Goal: Task Accomplishment & Management: Use online tool/utility

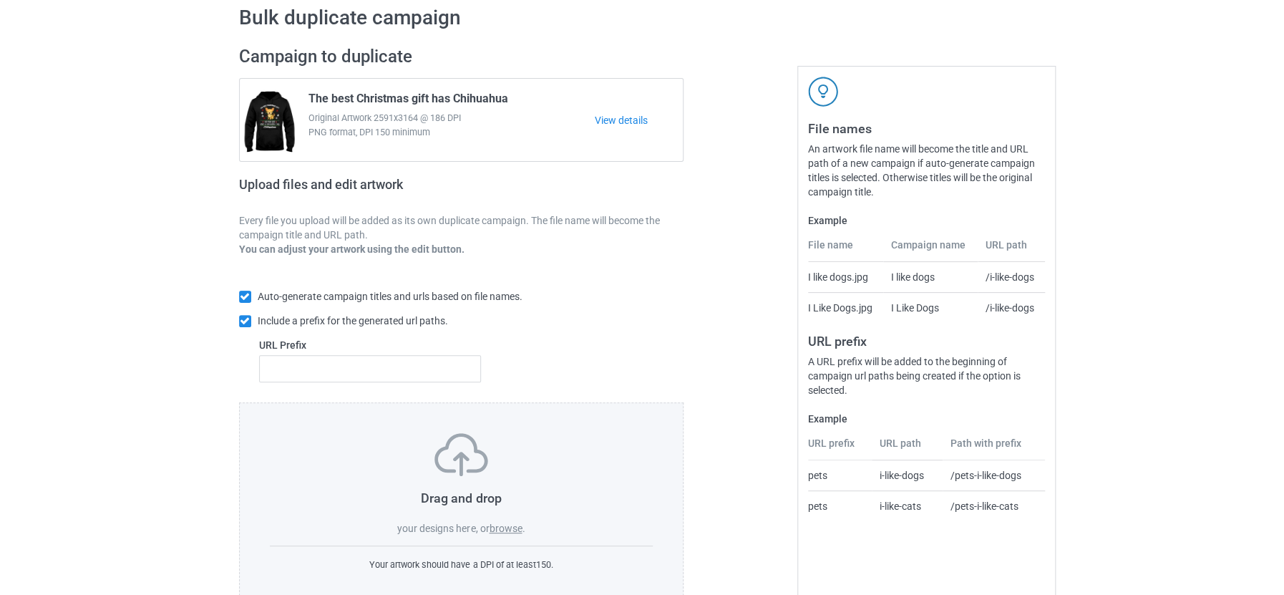
scroll to position [89, 0]
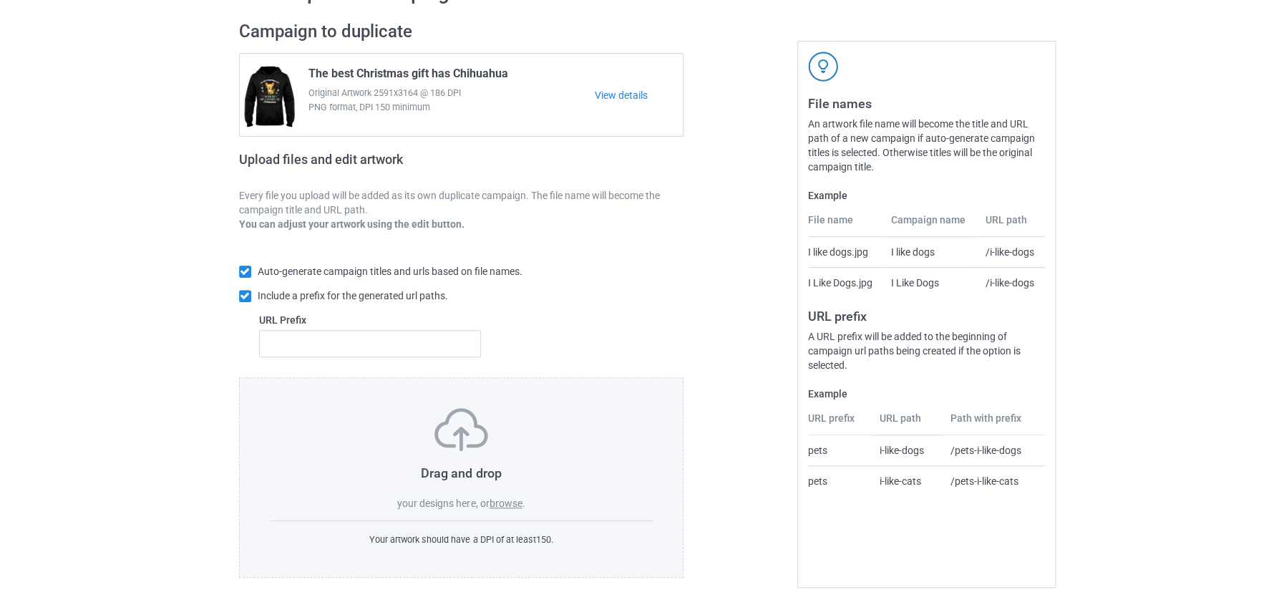
click at [497, 499] on label "browse" at bounding box center [505, 502] width 33 height 11
click at [0, 0] on input "browse" at bounding box center [0, 0] width 0 height 0
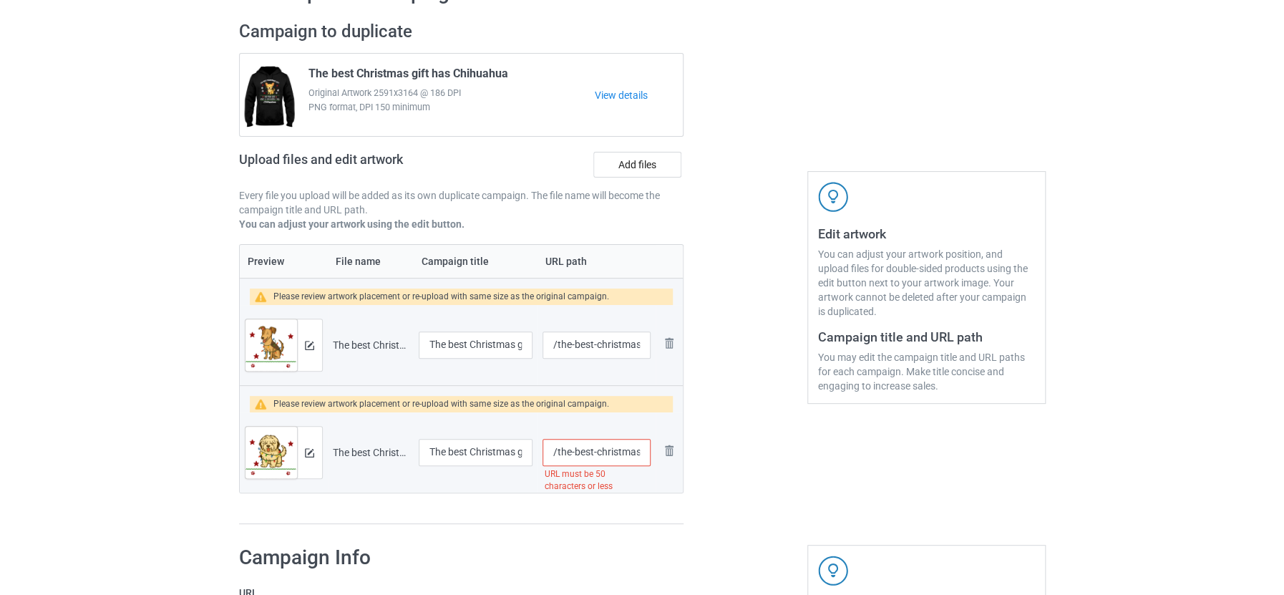
click at [612, 449] on input "/the-best-christmas-gift-has-polish-lowland-sheepdog" at bounding box center [595, 452] width 107 height 27
click at [594, 451] on input "/the-best-christmas-gift-has-polish-lowland-sheepdog" at bounding box center [595, 452] width 107 height 27
type input "/christmas-gift-has-polish-lowland-sheepdog"
click at [626, 497] on div "Preview File name Campaign title URL path Please review artwork placement or re…" at bounding box center [461, 384] width 445 height 281
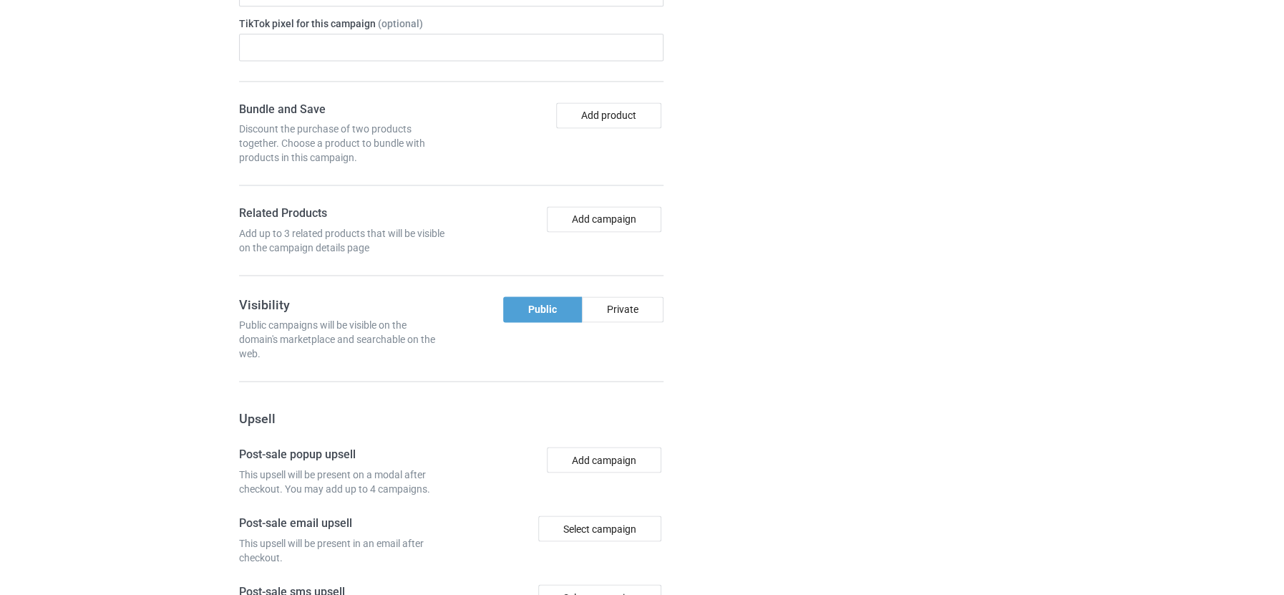
scroll to position [1338, 0]
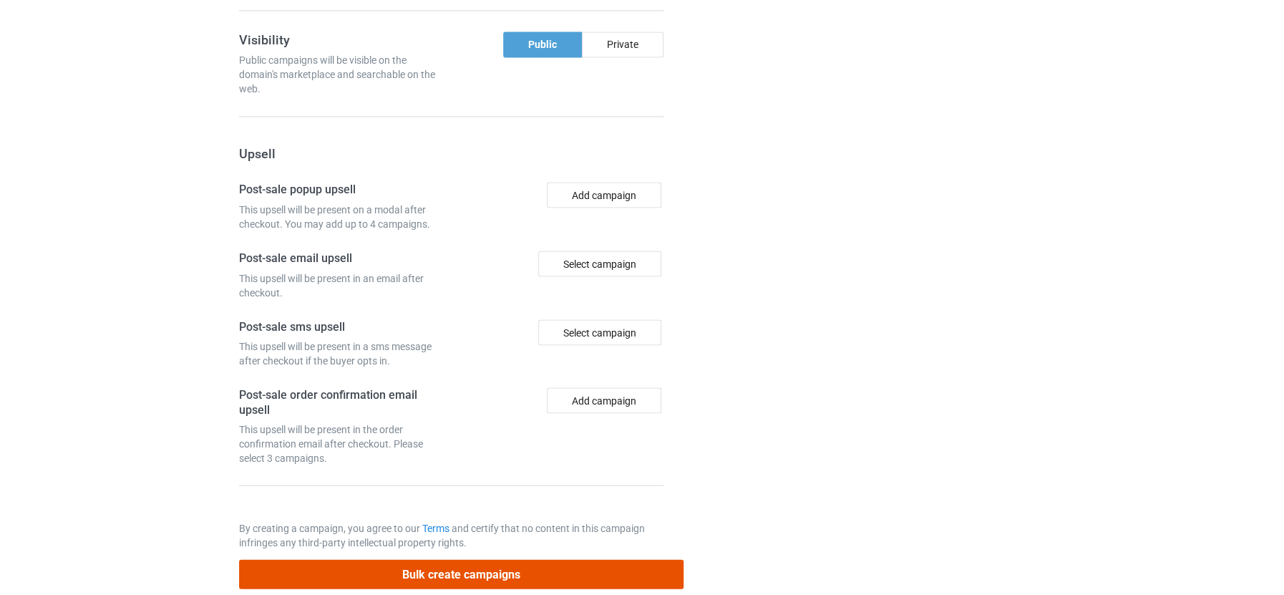
click at [444, 559] on button "Bulk create campaigns" at bounding box center [461, 573] width 445 height 29
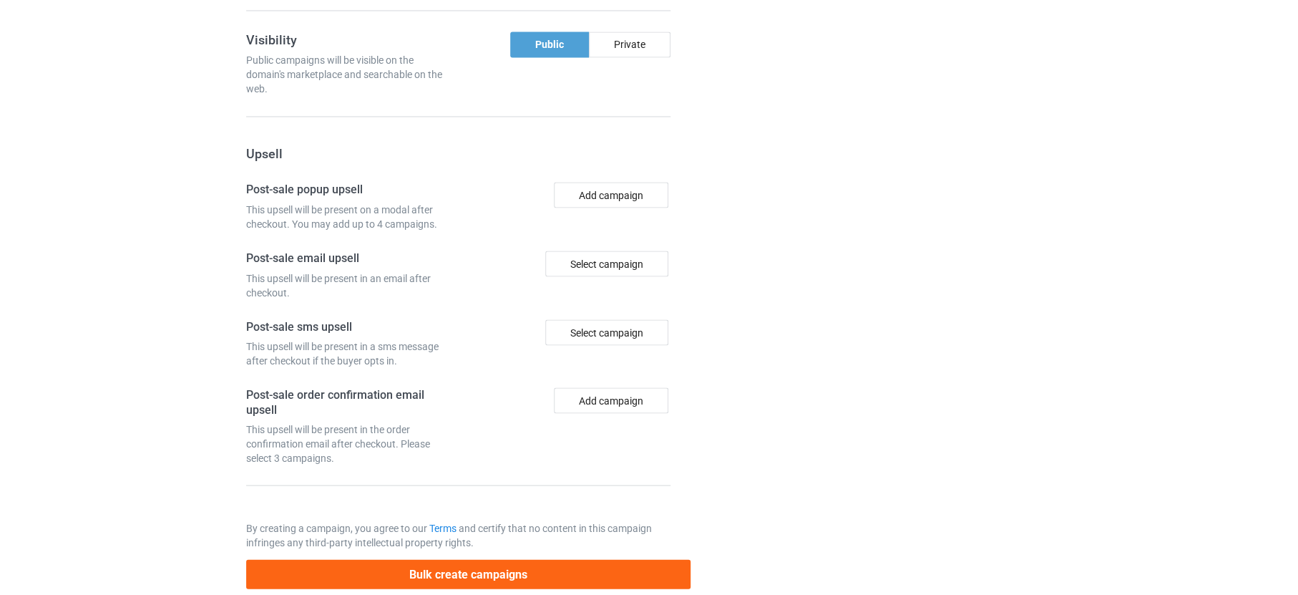
scroll to position [0, 0]
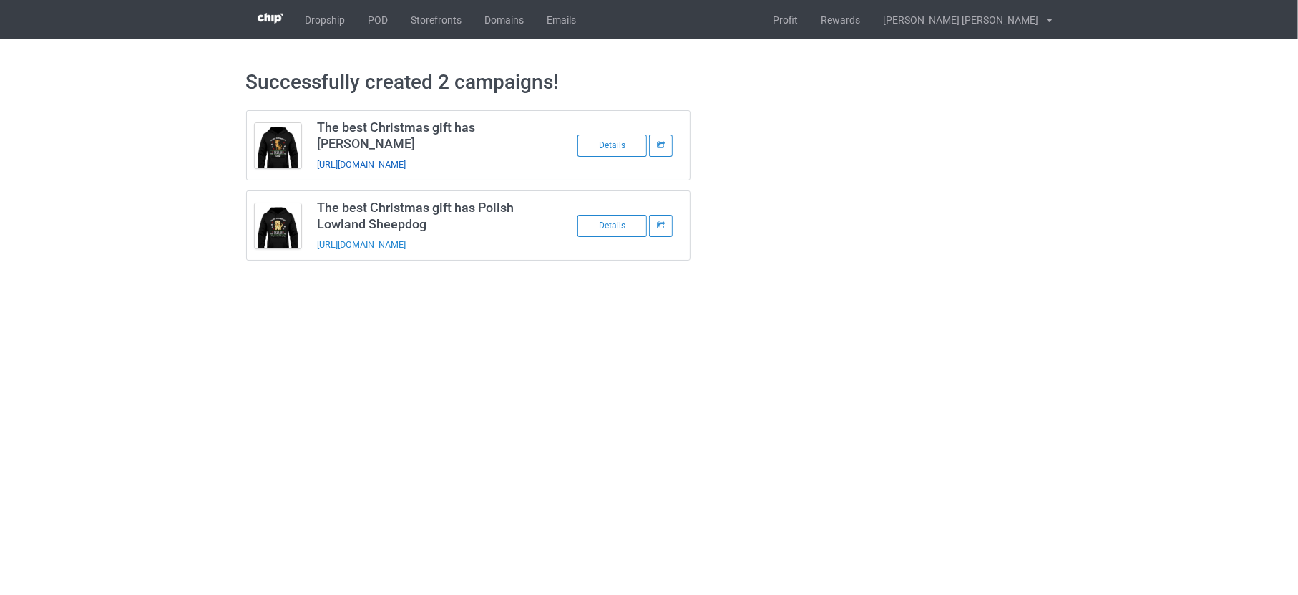
click at [406, 159] on link "https://www.teechip.com/the-best-christmas-gift-has-lurcher" at bounding box center [361, 164] width 89 height 11
click at [406, 239] on link "https://www.teechip.com/christmas-gift-has-polish-lowland-sheepdog" at bounding box center [361, 244] width 89 height 11
click at [374, 11] on link "POD" at bounding box center [378, 19] width 43 height 39
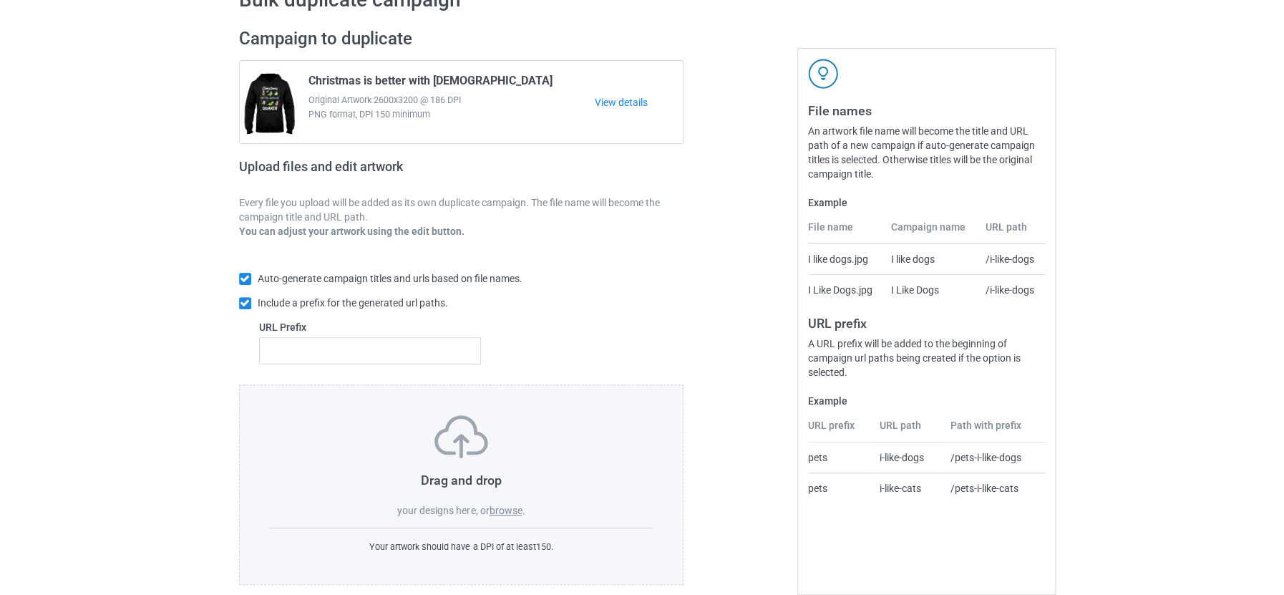
scroll to position [96, 0]
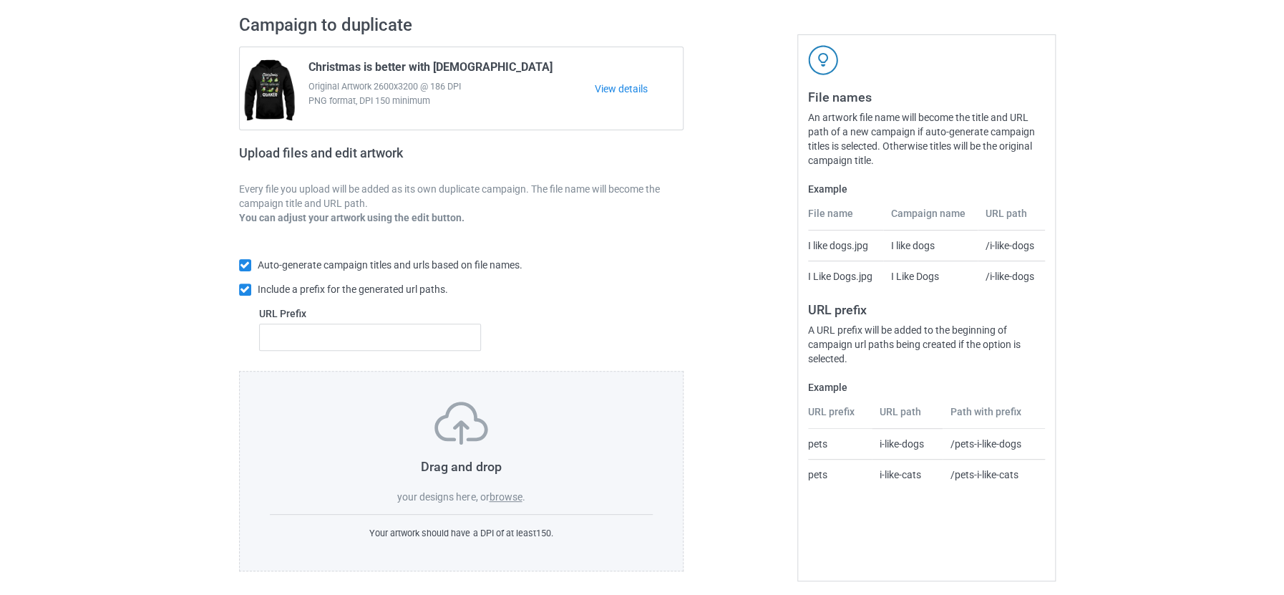
click at [508, 491] on label "browse" at bounding box center [505, 496] width 33 height 11
click at [0, 0] on input "browse" at bounding box center [0, 0] width 0 height 0
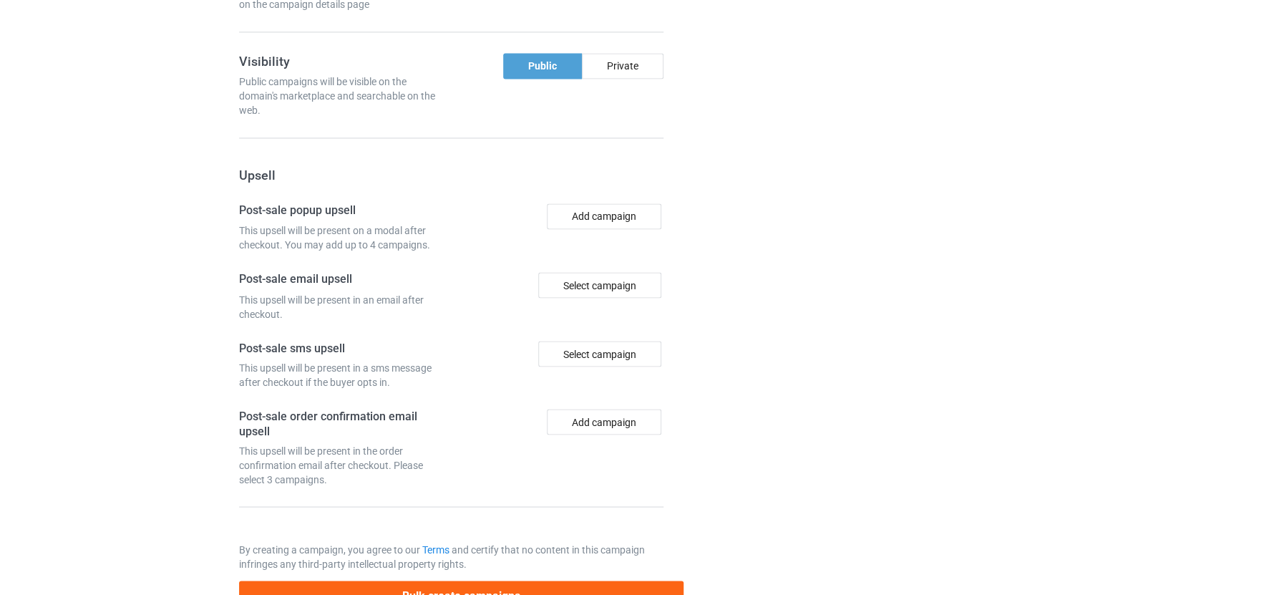
scroll to position [1231, 0]
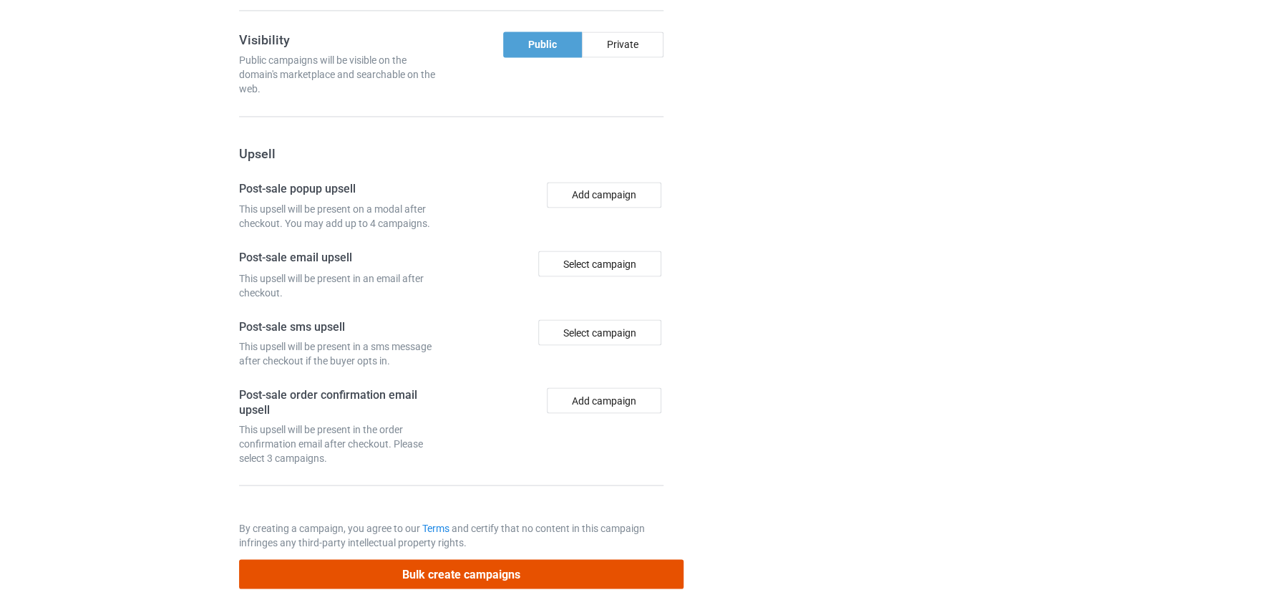
click at [412, 559] on button "Bulk create campaigns" at bounding box center [461, 573] width 445 height 29
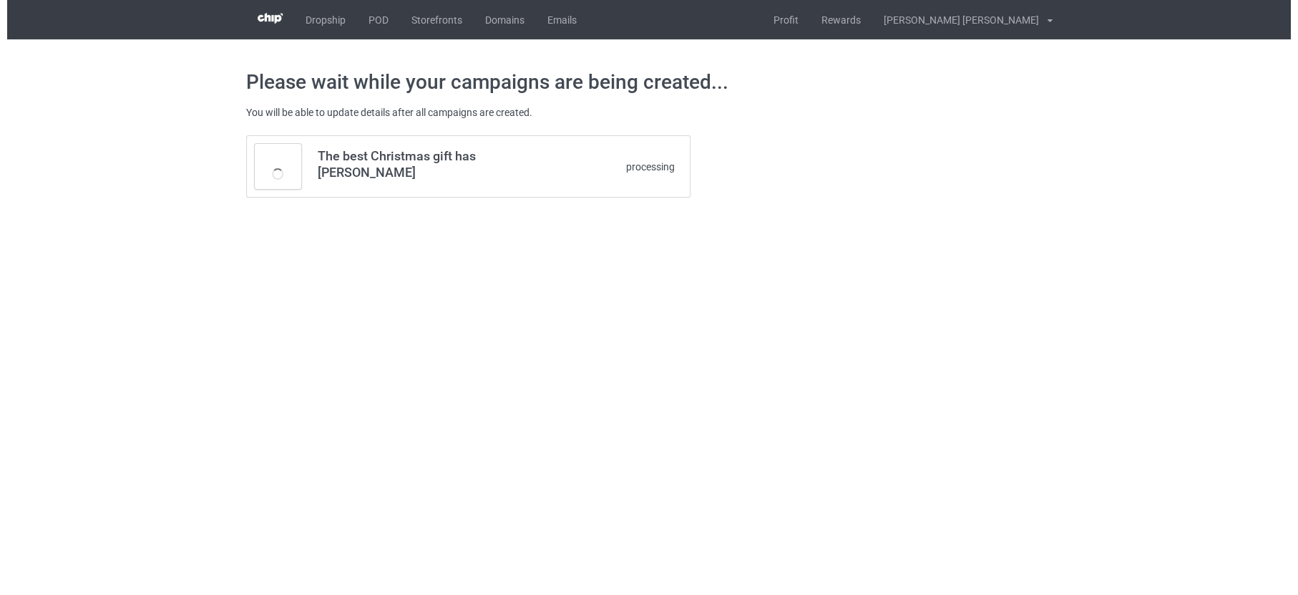
scroll to position [0, 0]
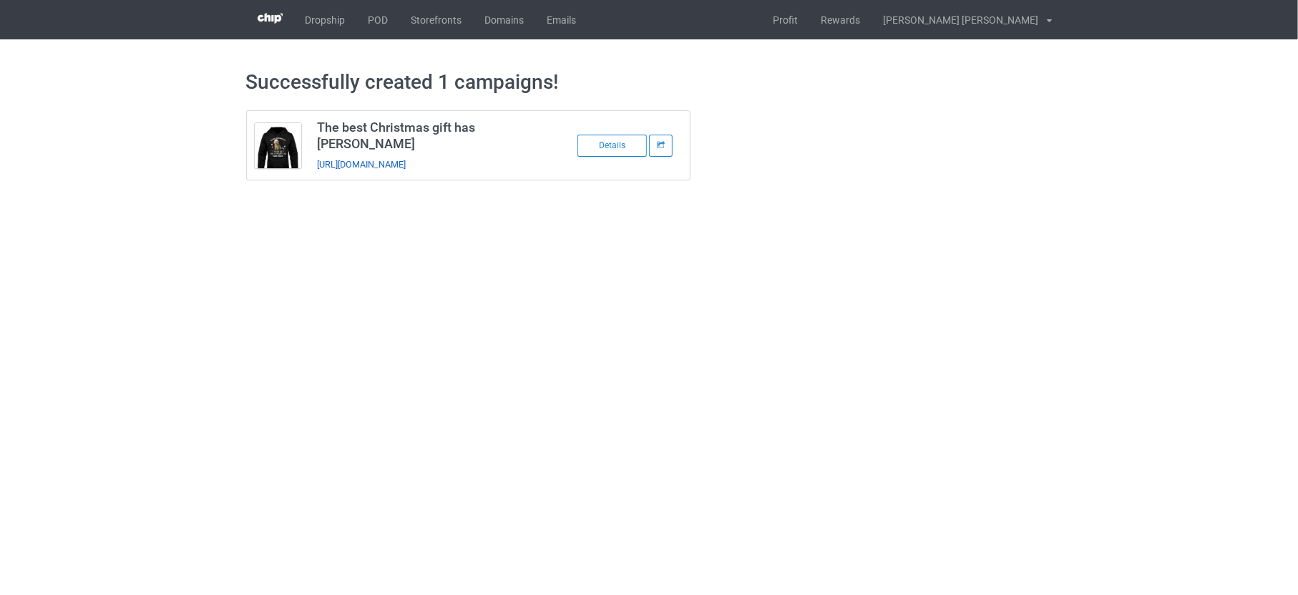
click at [406, 162] on link "[URL][DOMAIN_NAME]" at bounding box center [361, 164] width 89 height 11
click at [372, 24] on link "POD" at bounding box center [378, 19] width 43 height 39
